Goal: Use online tool/utility: Use online tool/utility

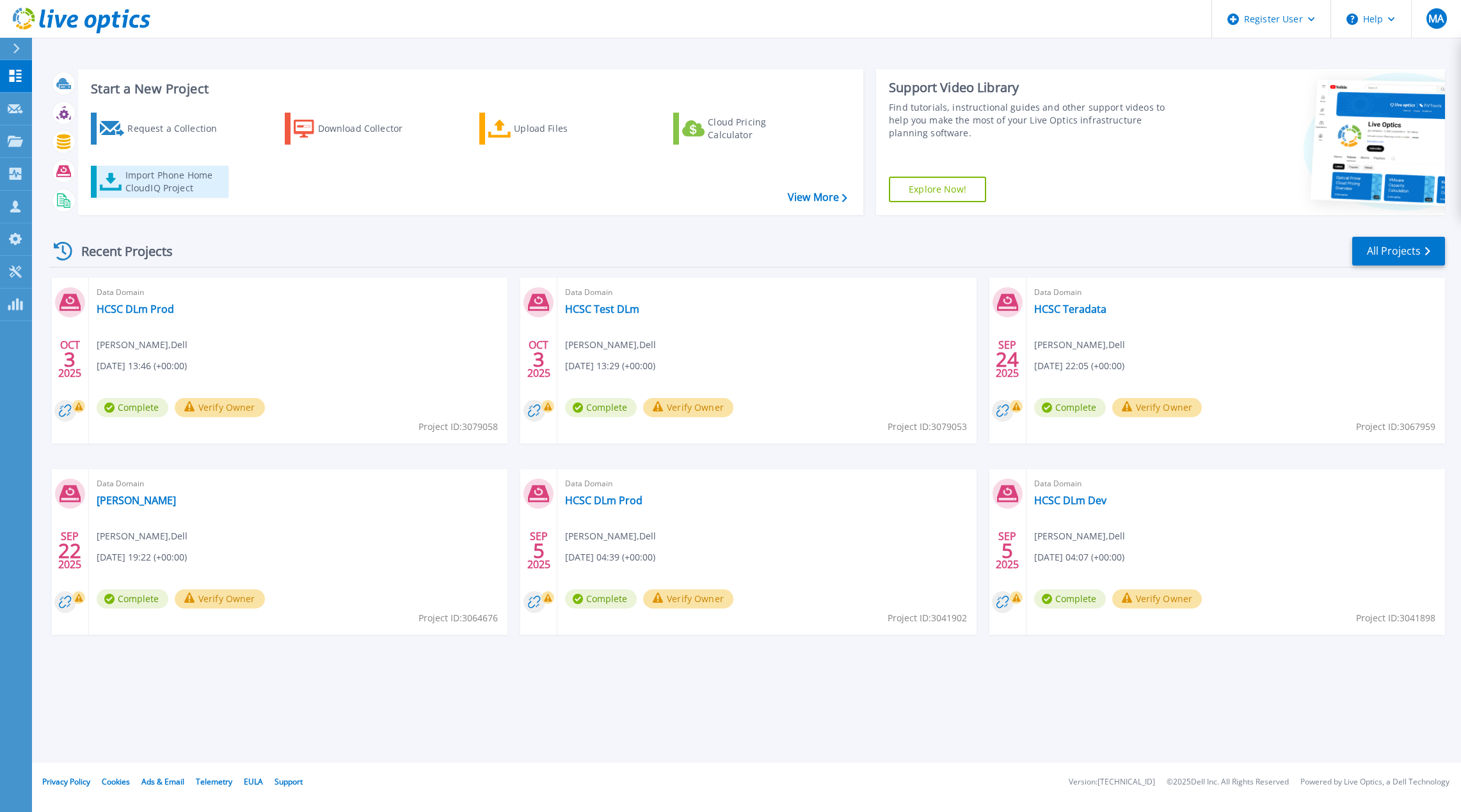
click at [158, 177] on div "Import Phone Home CloudIQ Project" at bounding box center [175, 181] width 100 height 25
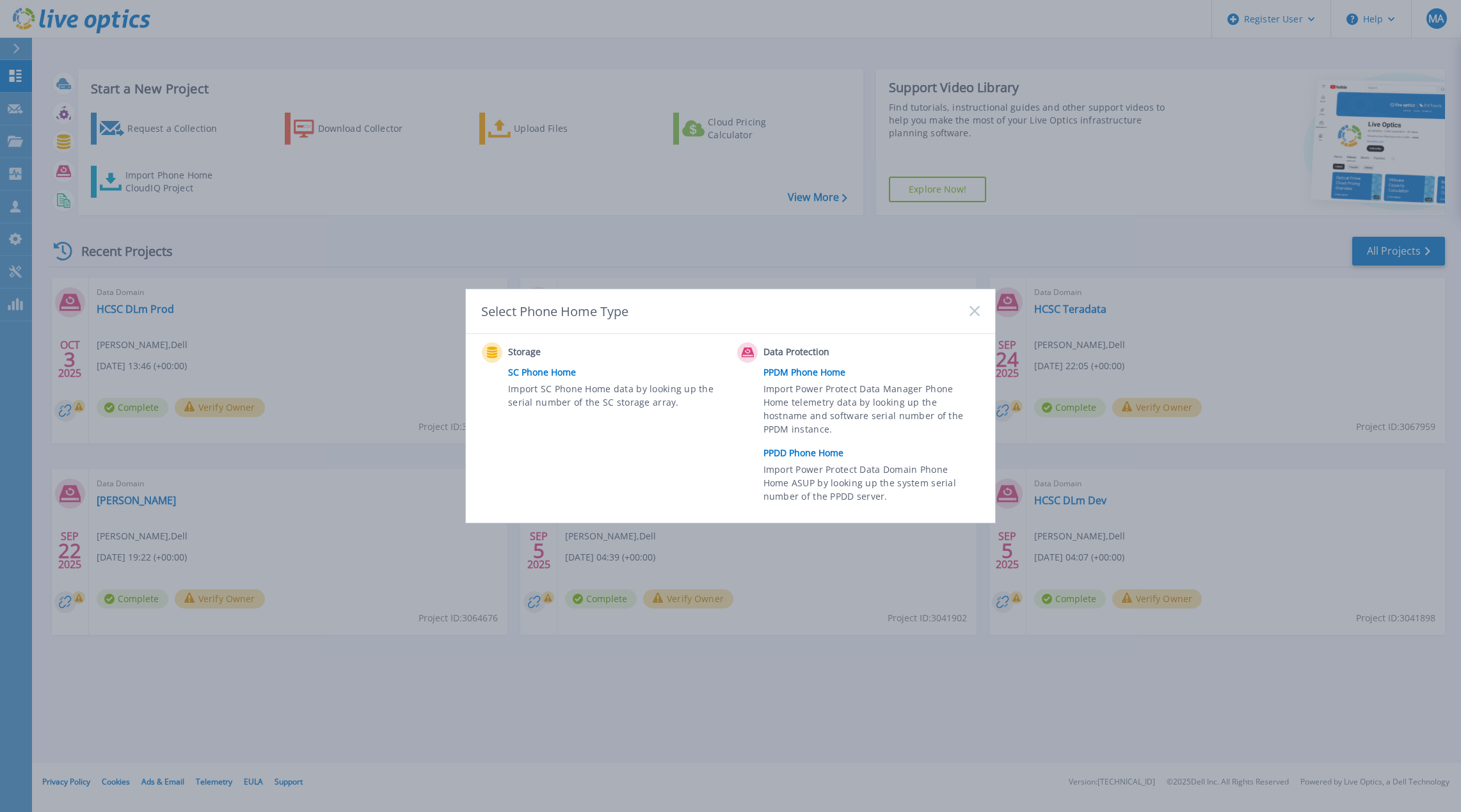
click at [803, 449] on link "PPDD Phone Home" at bounding box center [875, 453] width 223 height 19
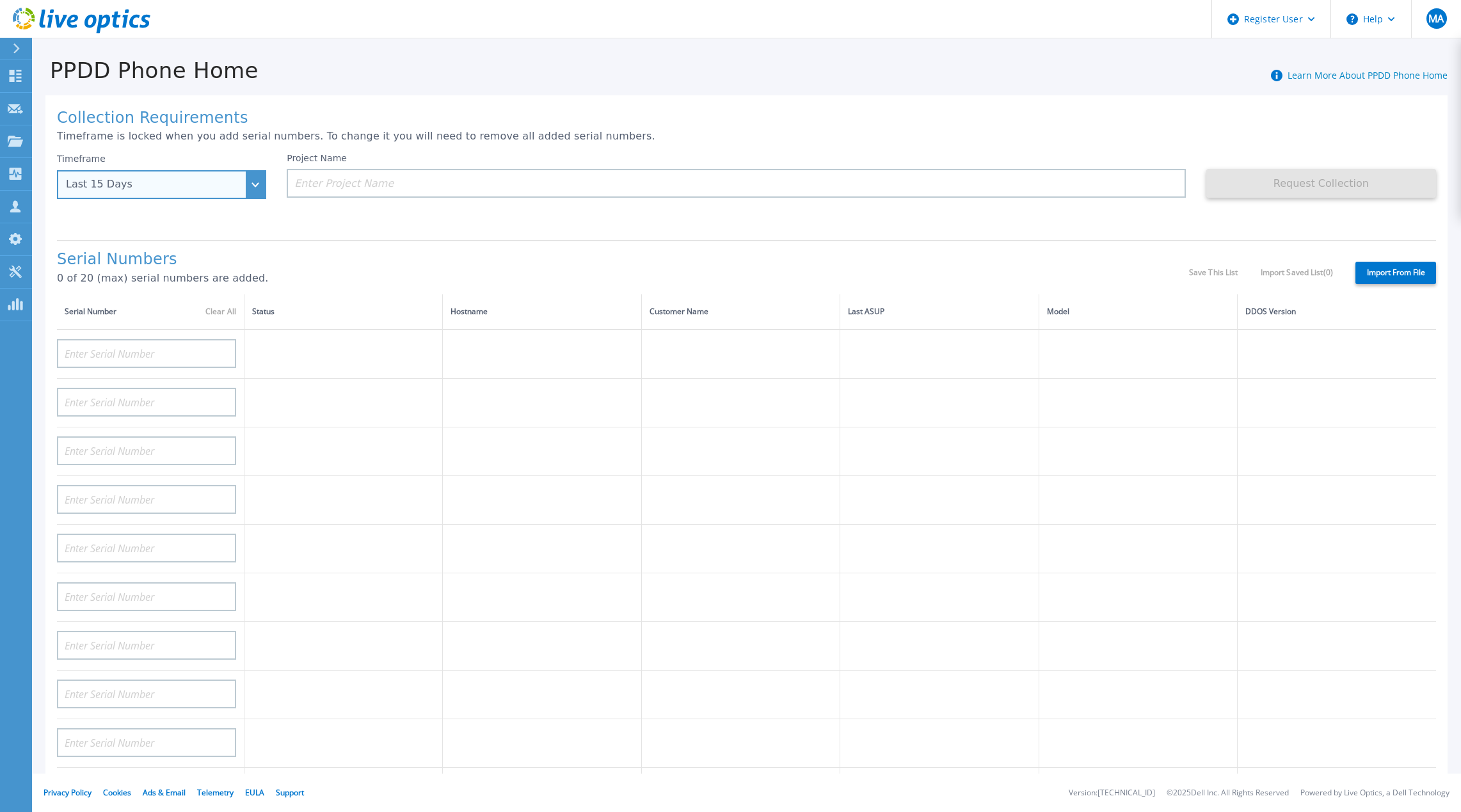
click at [194, 189] on div "Last 15 Days" at bounding box center [155, 184] width 177 height 12
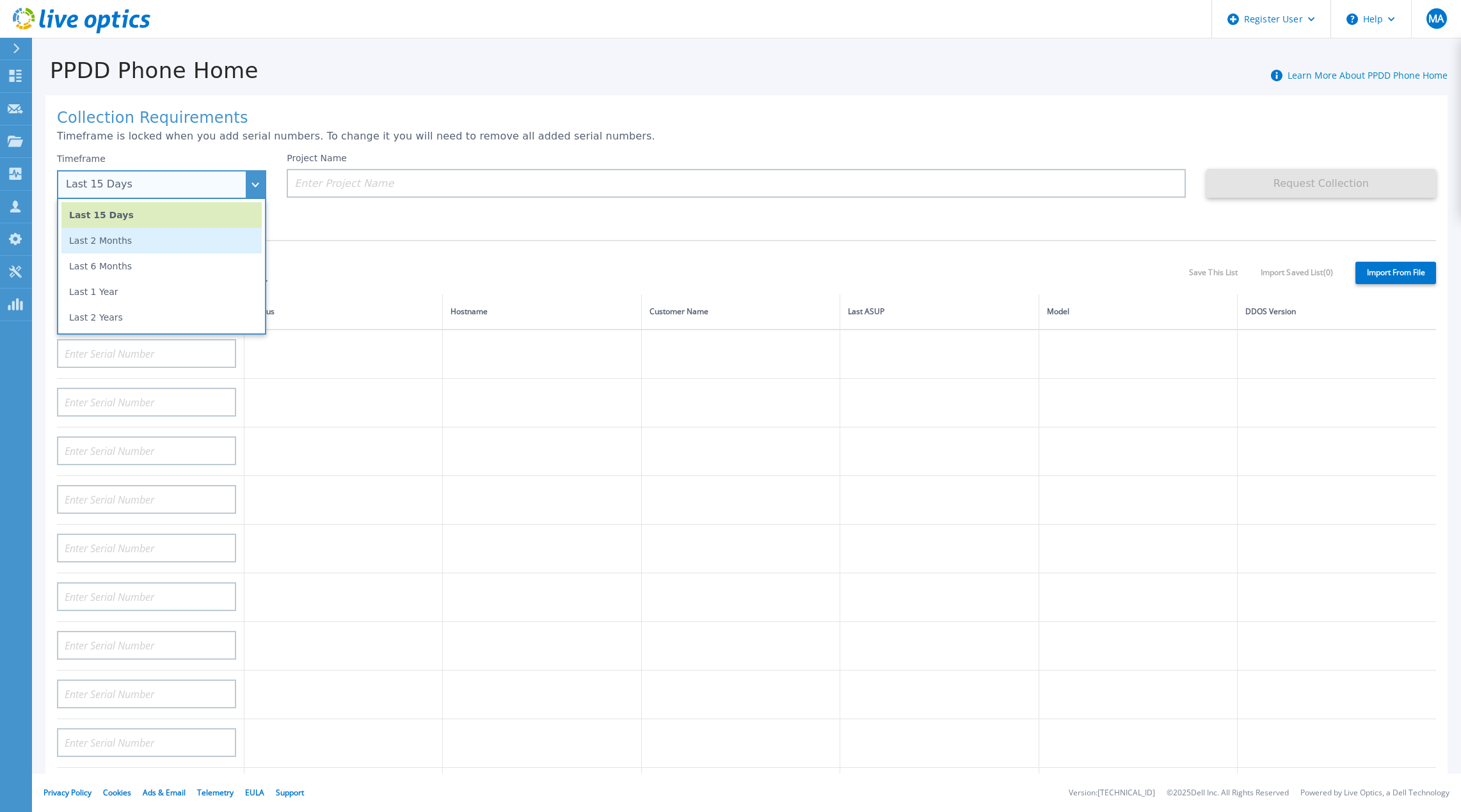
click at [122, 249] on li "Last 2 Months" at bounding box center [161, 240] width 200 height 25
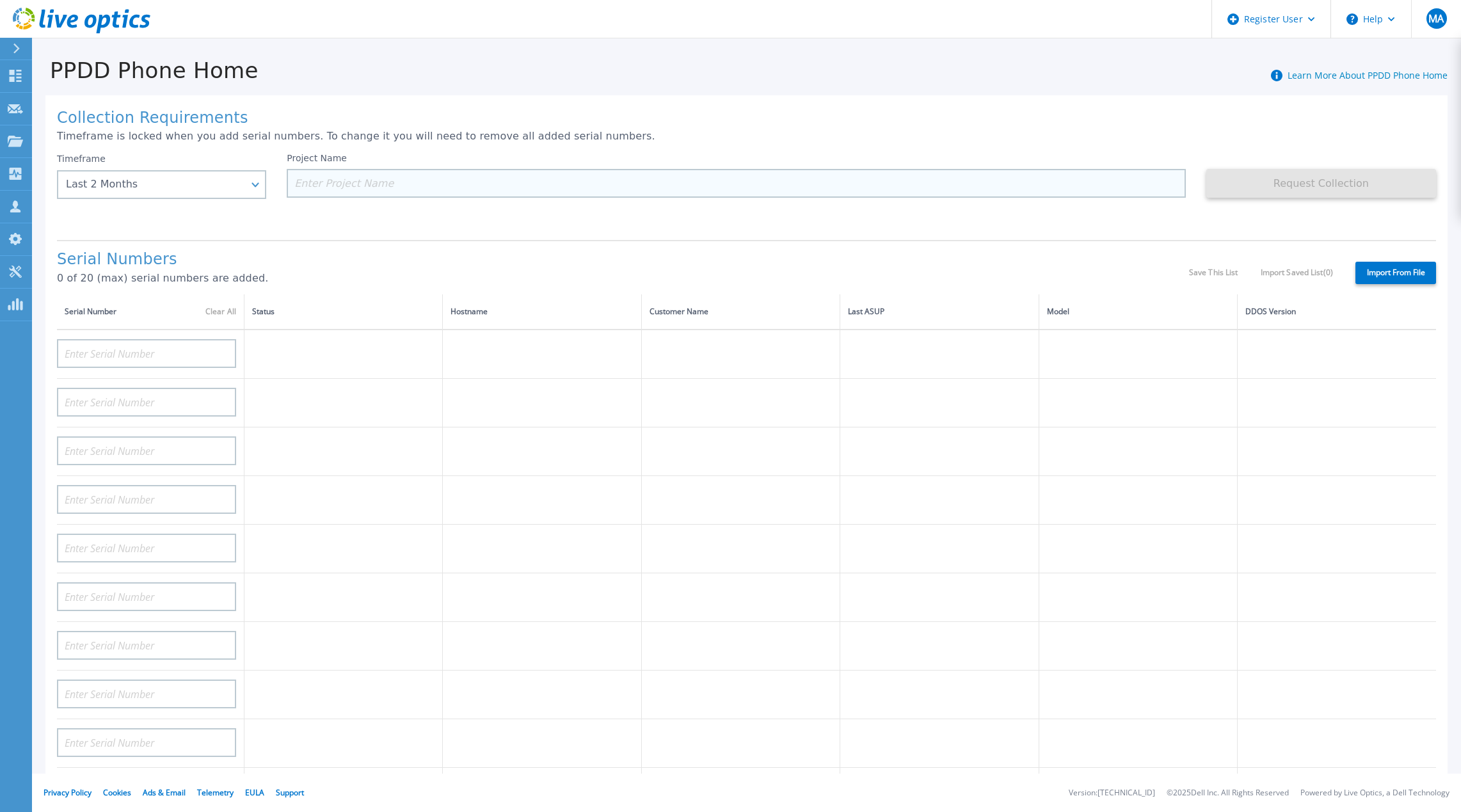
click at [377, 178] on input at bounding box center [736, 183] width 899 height 29
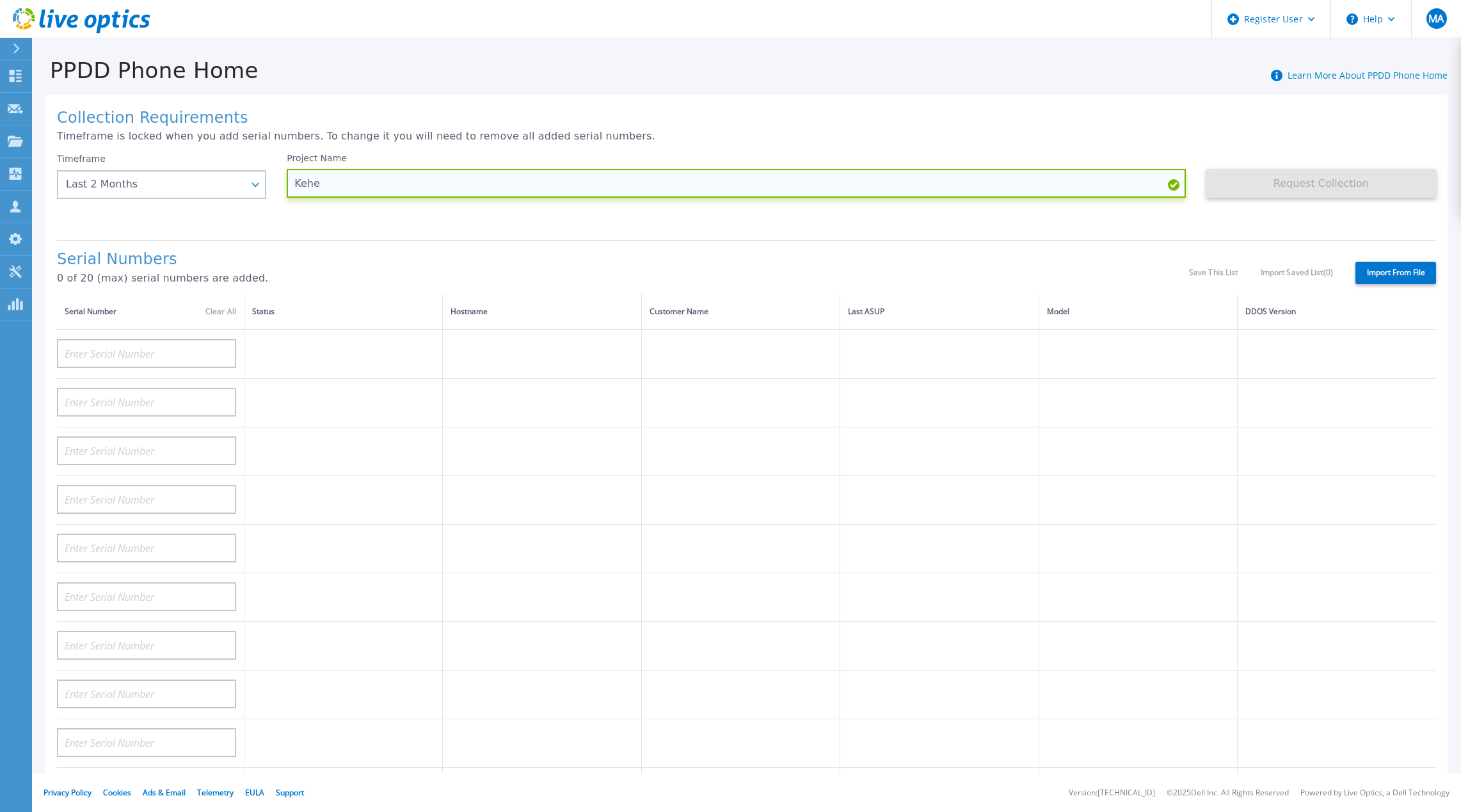
type input "Kehe"
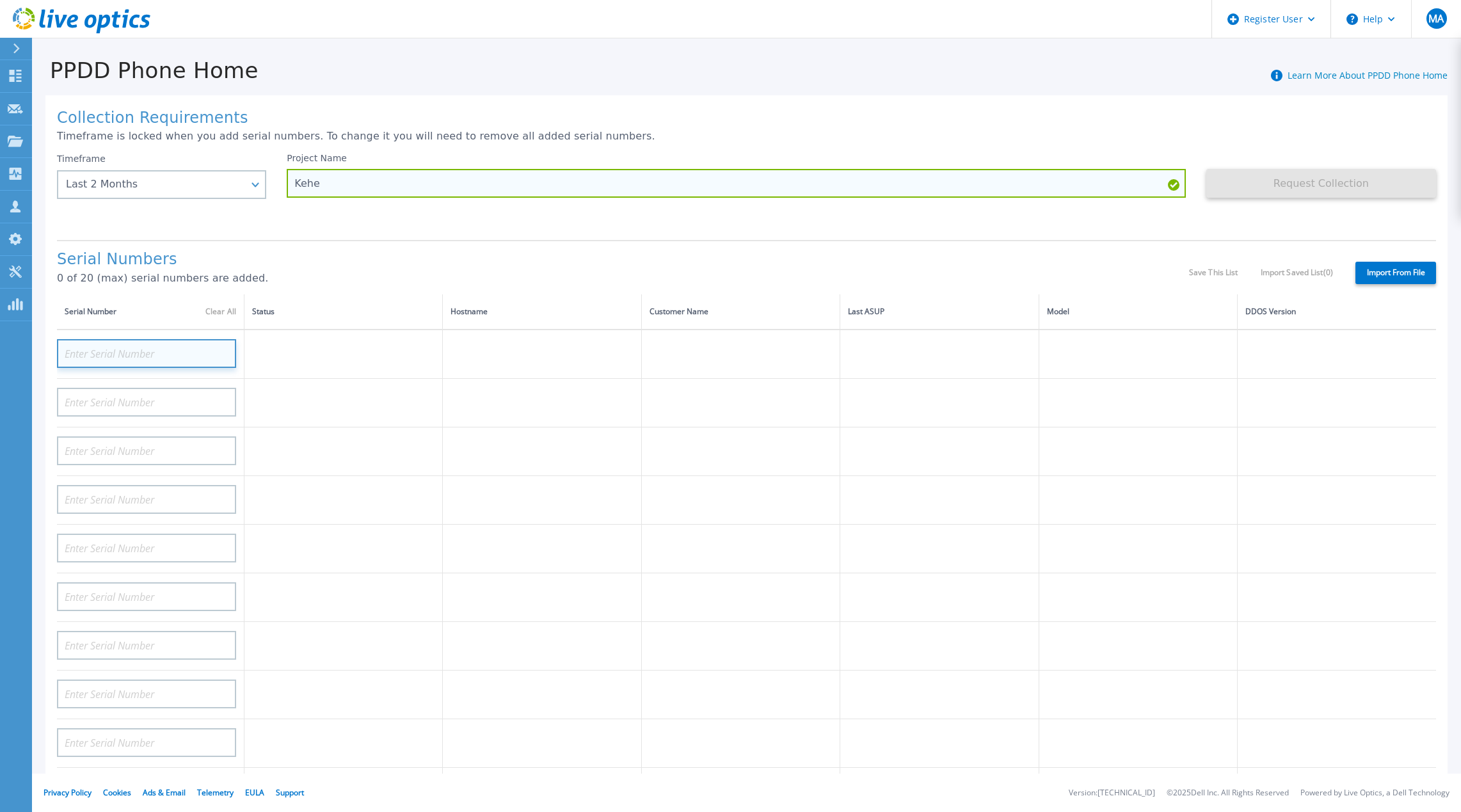
paste input "APX00241205449"
type input "APX00241205449"
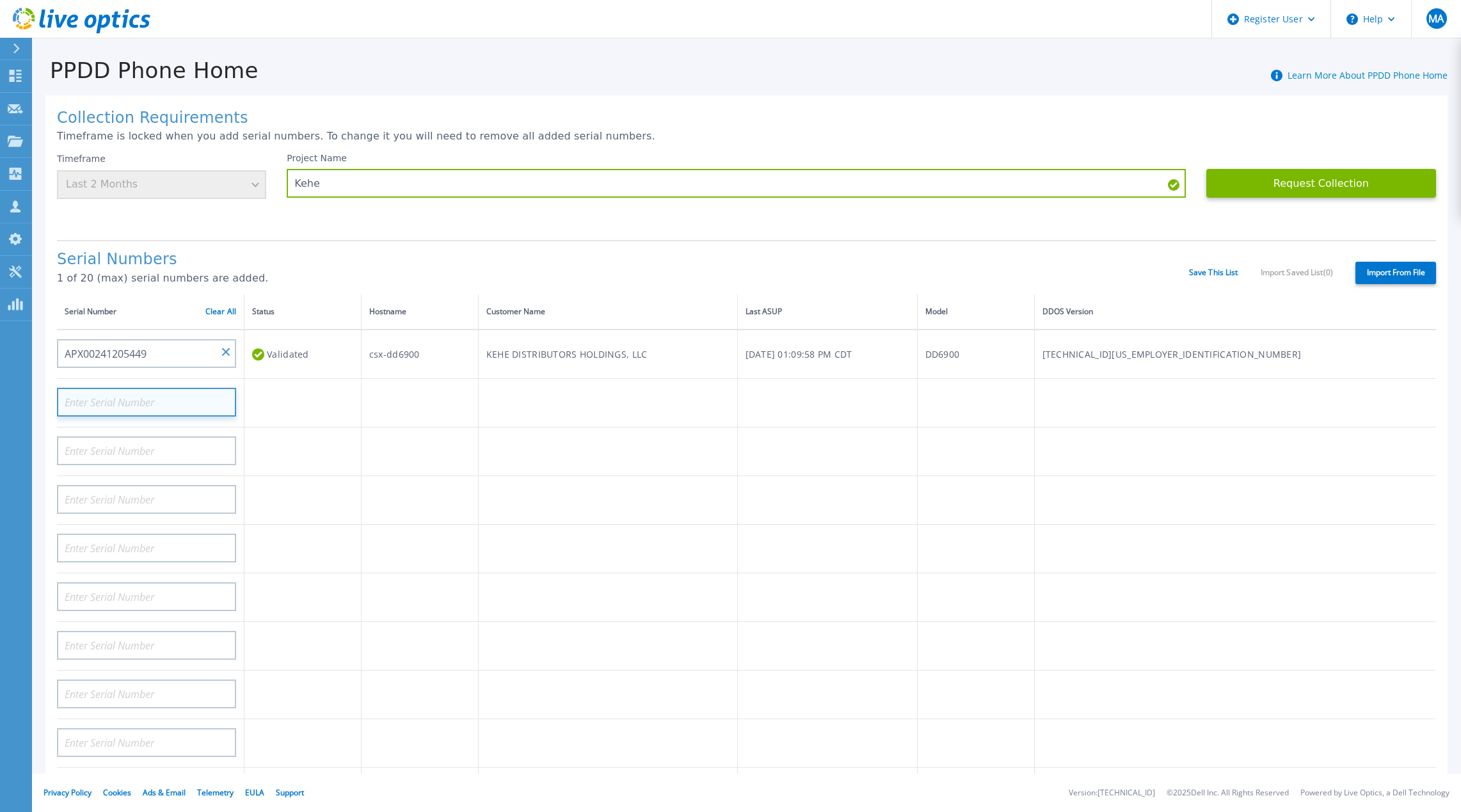
click at [69, 390] on input at bounding box center [146, 402] width 179 height 29
paste input "APX00241205975"
type input "APX00241205975"
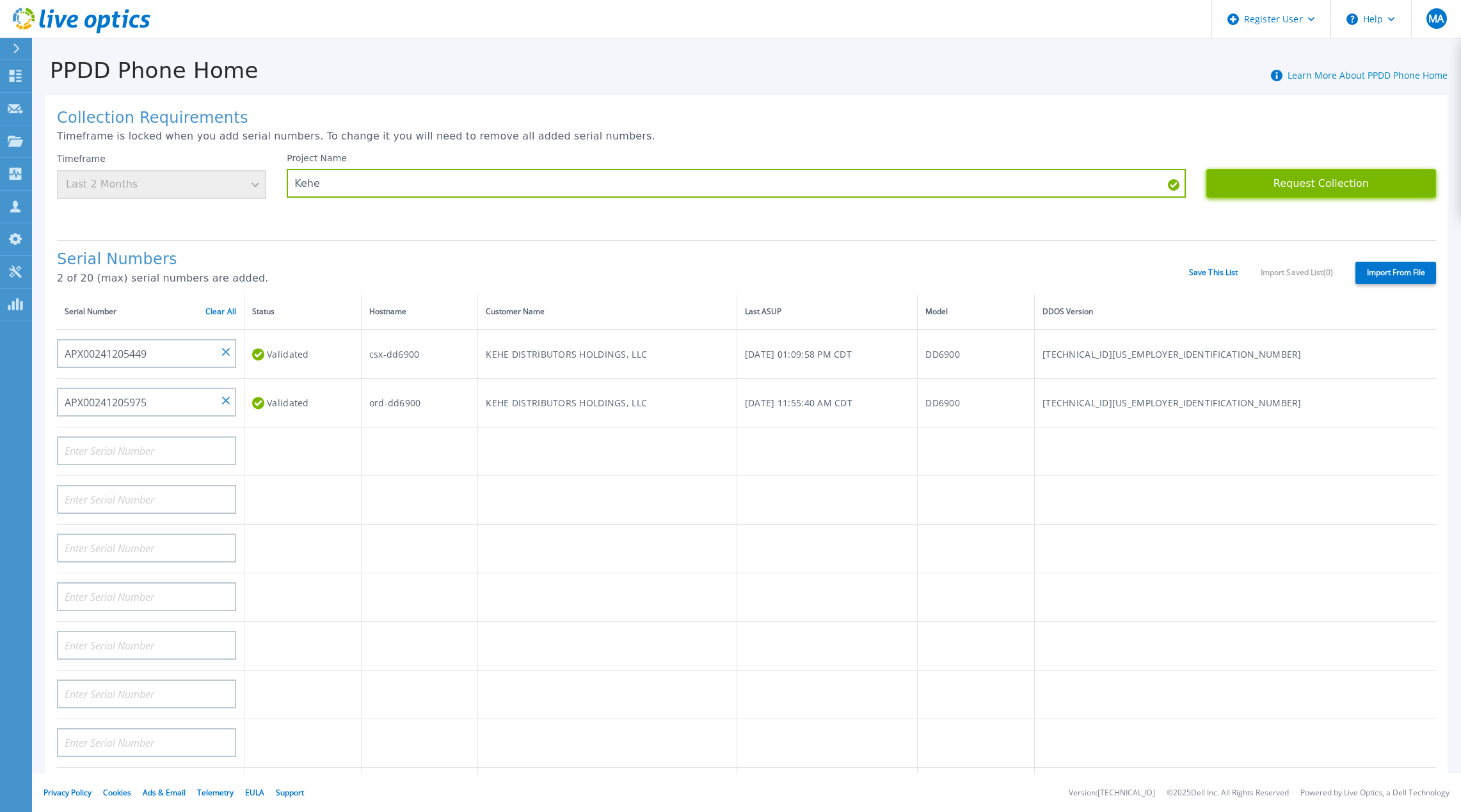
click at [1327, 181] on button "Request Collection" at bounding box center [1321, 183] width 230 height 29
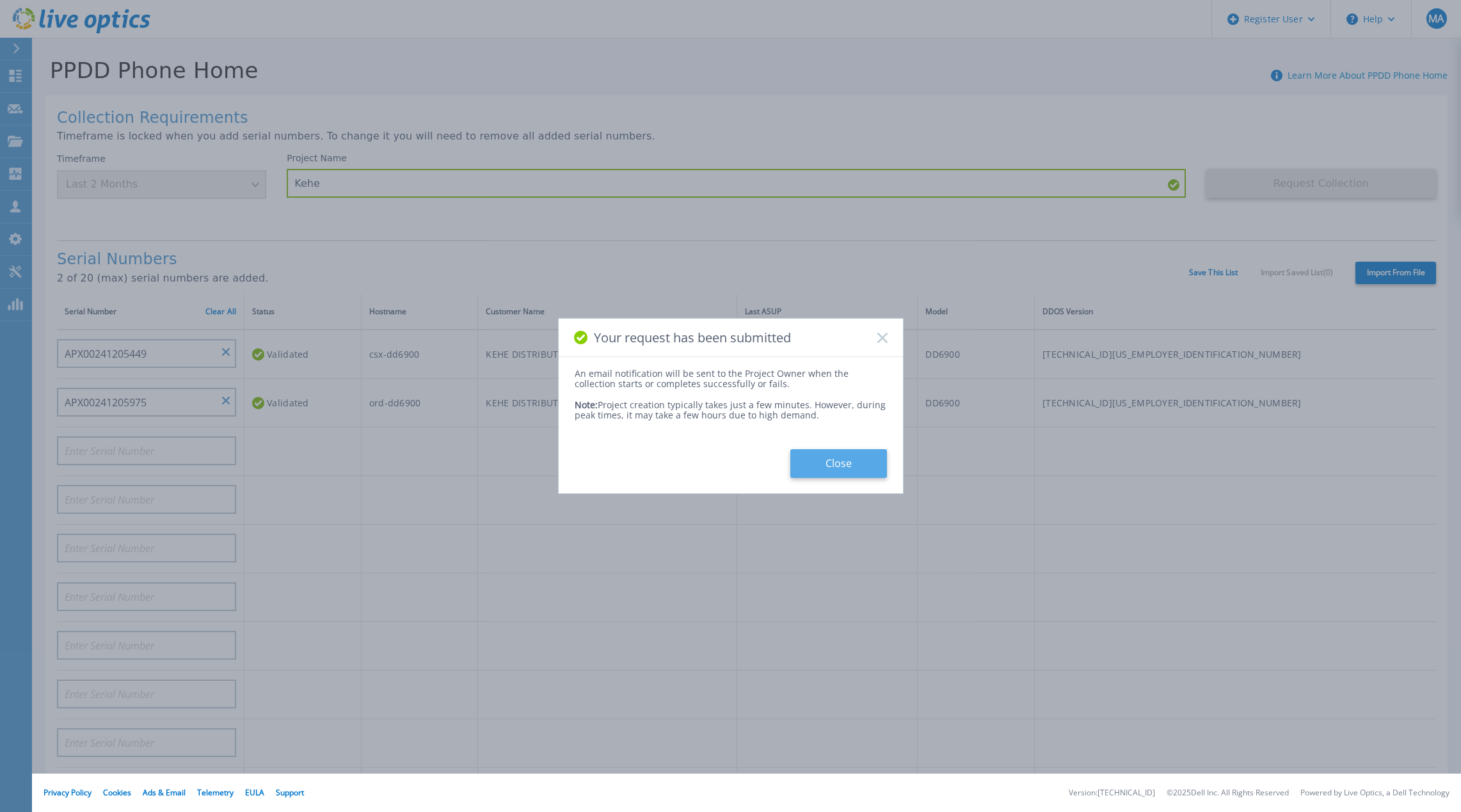
click at [823, 471] on button "Close" at bounding box center [838, 464] width 97 height 29
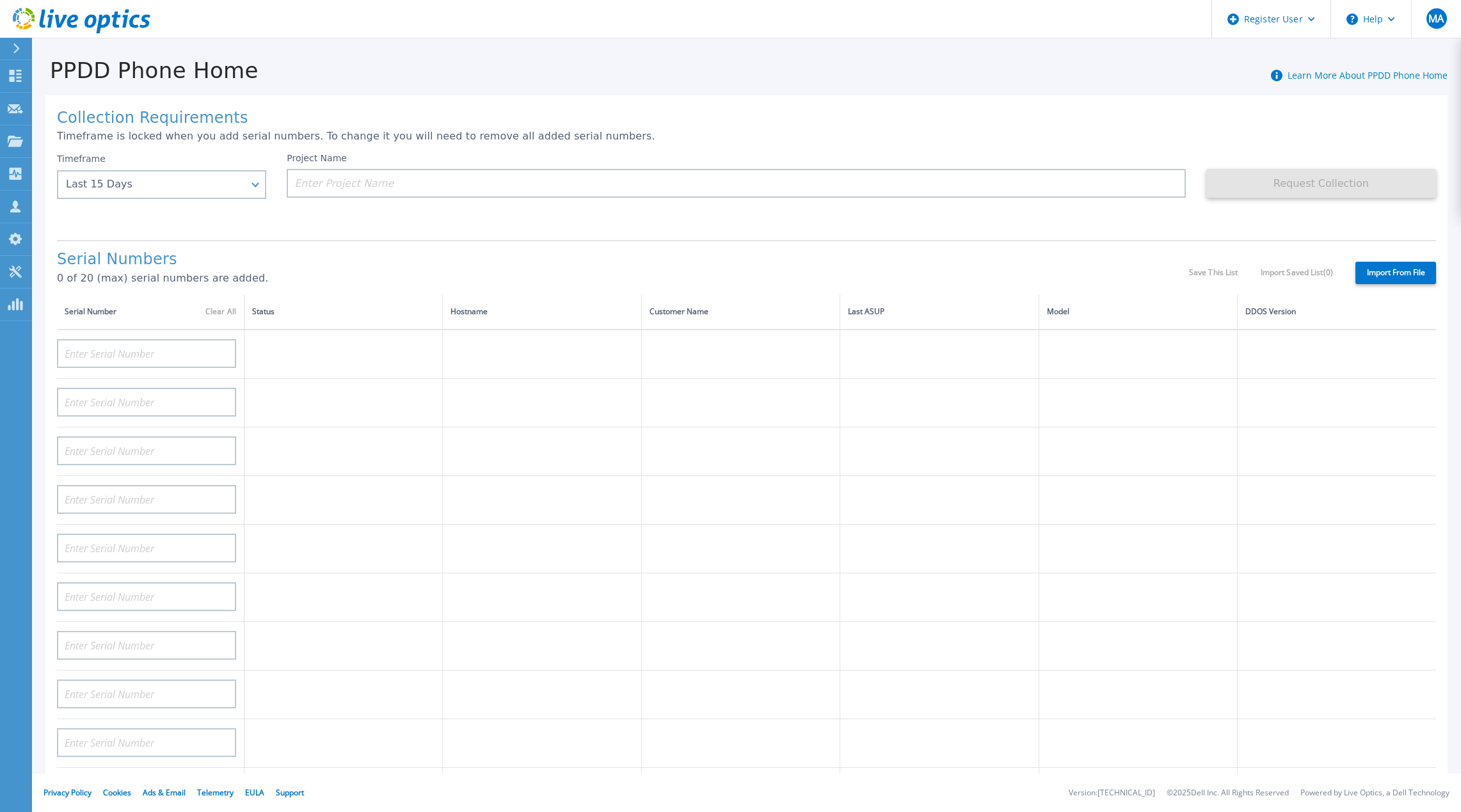
click at [90, 25] on icon at bounding box center [91, 21] width 12 height 14
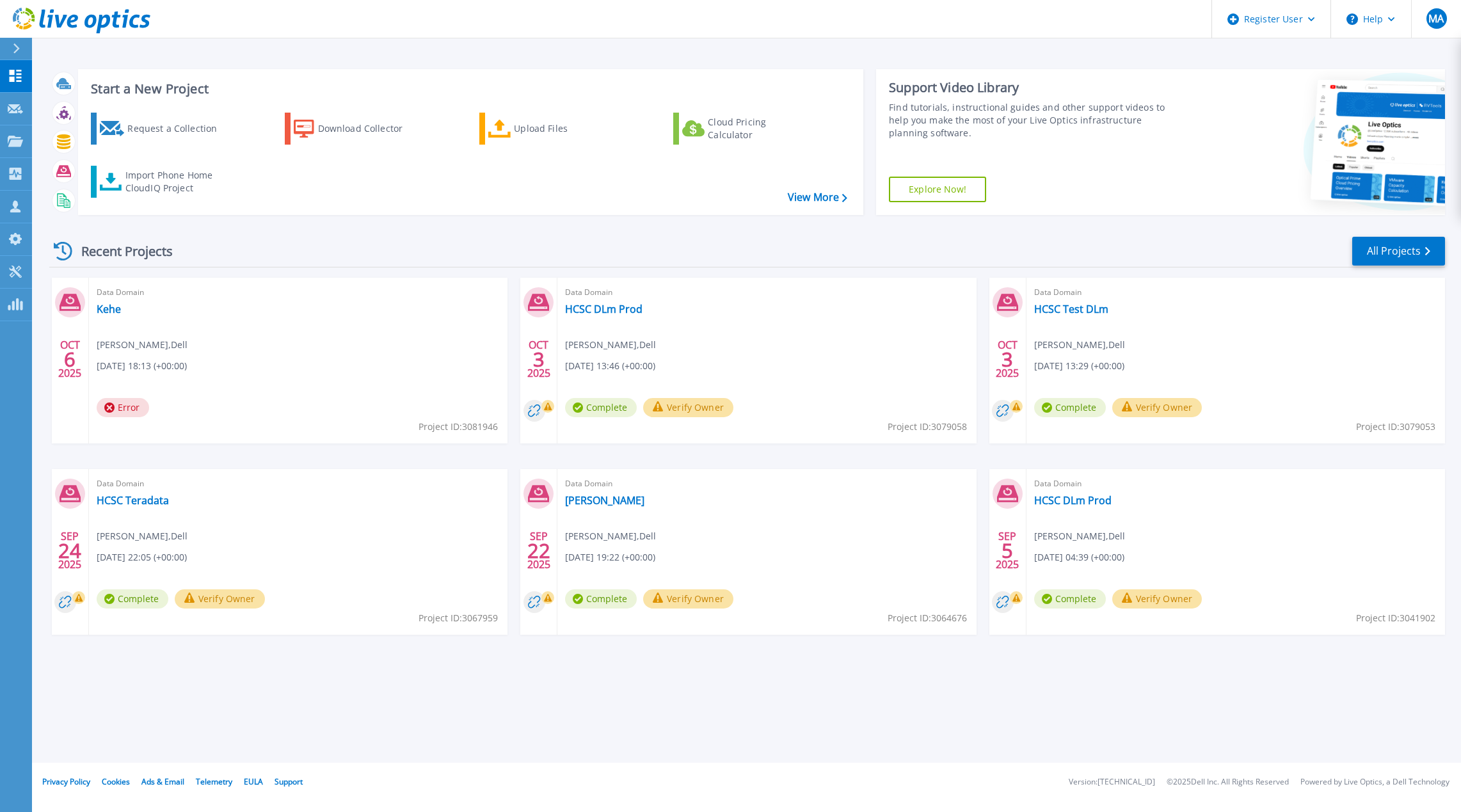
click at [259, 411] on div "Data Domain [PERSON_NAME] [PERSON_NAME] , Dell [DATE] 18:13 (+00:00) Error Proj…" at bounding box center [298, 360] width 419 height 166
click at [256, 403] on div "Data Domain [PERSON_NAME] [PERSON_NAME] , Dell [DATE] 18:13 (+00:00) Error Proj…" at bounding box center [298, 360] width 419 height 166
click at [107, 306] on link "Kehe" at bounding box center [109, 309] width 24 height 13
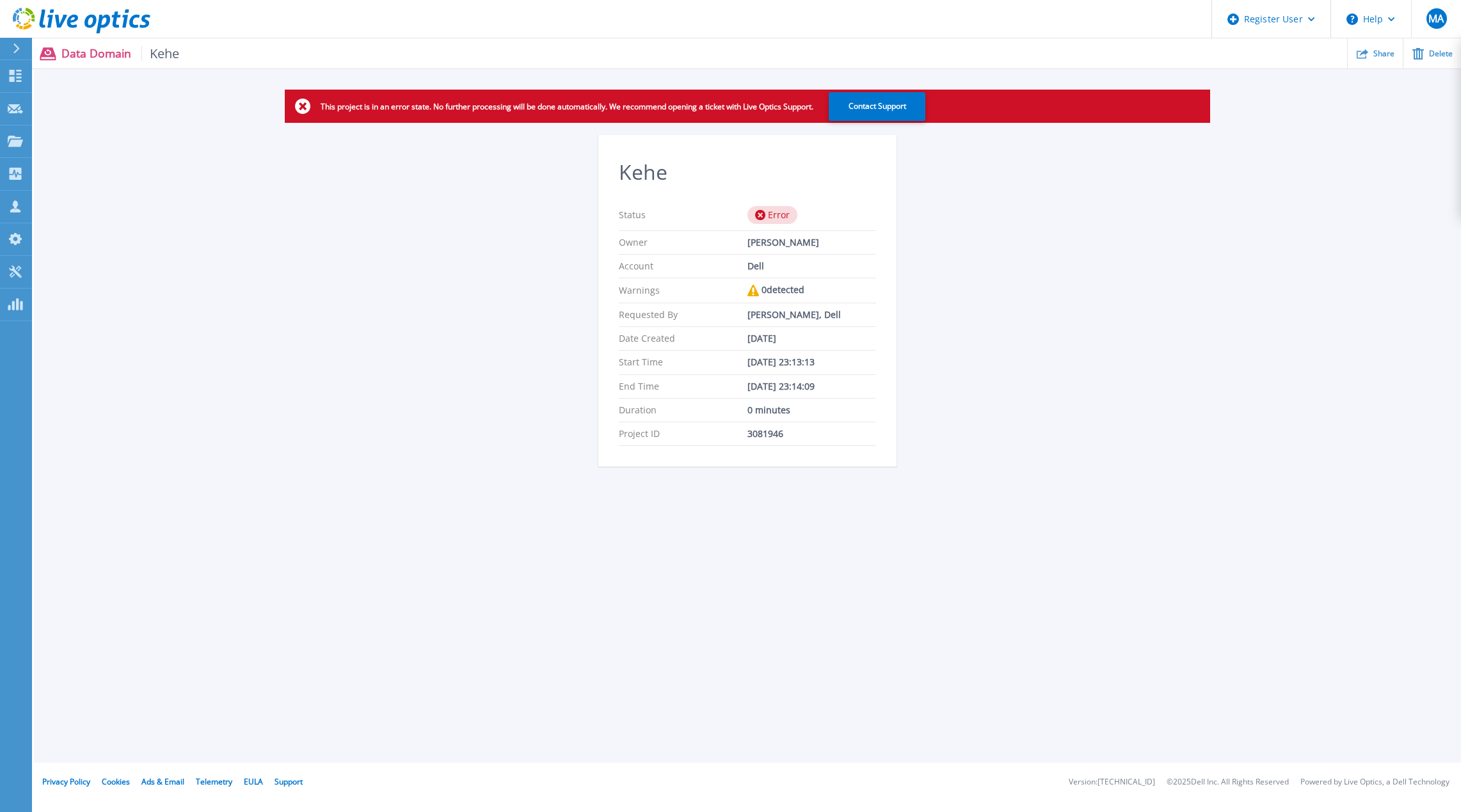
click at [1035, 304] on div "This project is in an error state. No further processing will be done automatic…" at bounding box center [747, 285] width 1427 height 392
click at [765, 221] on div "Error" at bounding box center [772, 215] width 50 height 18
click at [766, 218] on div "Error" at bounding box center [772, 215] width 50 height 18
click at [1249, 267] on div "This project is in an error state. No further processing will be done automatic…" at bounding box center [747, 285] width 1427 height 392
